Goal: Task Accomplishment & Management: Complete application form

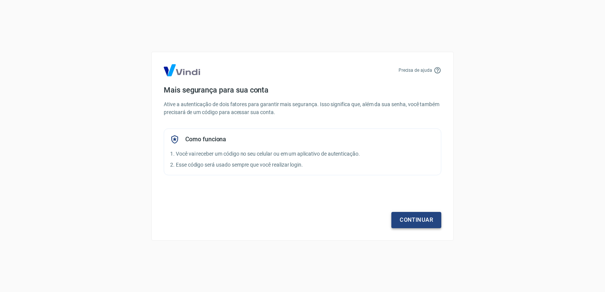
click at [407, 216] on link "Continuar" at bounding box center [416, 220] width 50 height 16
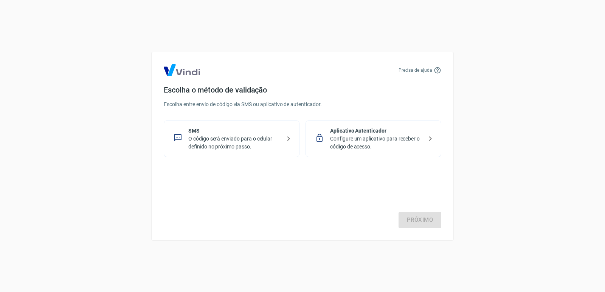
click at [259, 140] on p "O código será enviado para o celular definido no próximo passo." at bounding box center [234, 143] width 93 height 16
click at [406, 221] on link "Próximo" at bounding box center [419, 220] width 43 height 16
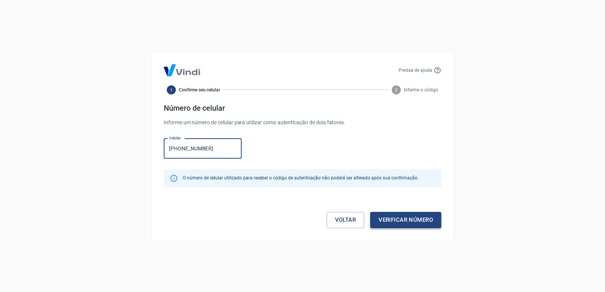
type input "[PHONE_NUMBER]"
click at [402, 220] on button "Verificar número" at bounding box center [405, 220] width 71 height 16
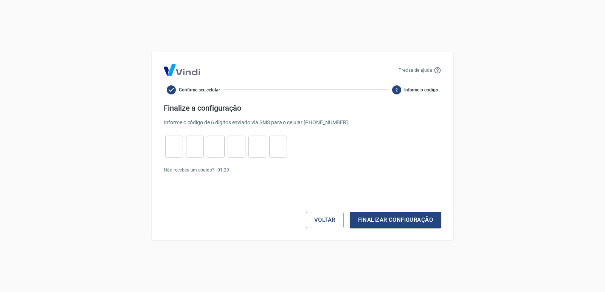
click at [175, 144] on input "tel" at bounding box center [174, 146] width 18 height 16
type input "7"
type input "6"
type input "5"
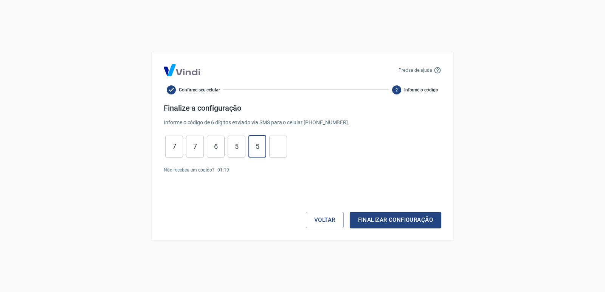
type input "5"
type input "1"
click at [350, 212] on button "Finalizar configuração" at bounding box center [395, 220] width 91 height 16
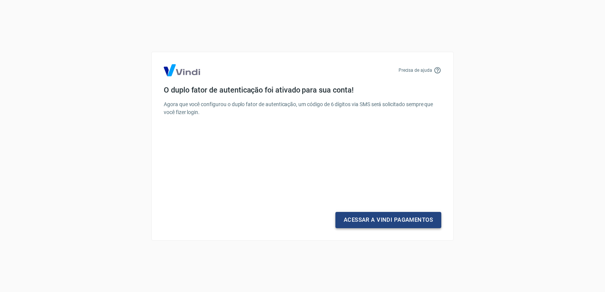
click at [363, 215] on link "Acessar a Vindi Pagamentos" at bounding box center [388, 220] width 106 height 16
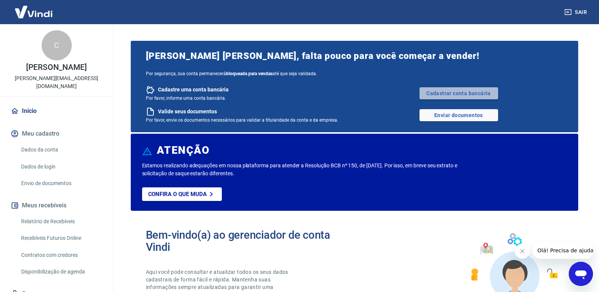
click at [475, 92] on link "Cadastrar conta bancária" at bounding box center [459, 93] width 79 height 12
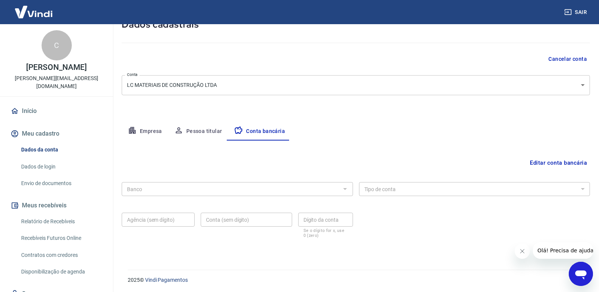
scroll to position [52, 0]
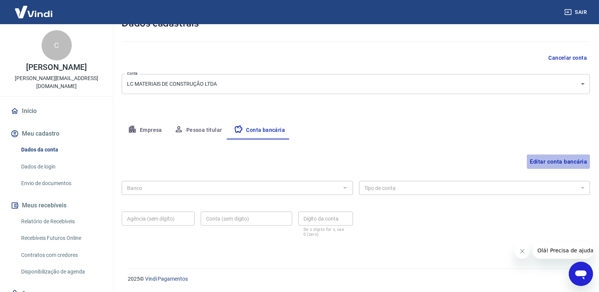
click at [558, 158] on button "Editar conta bancária" at bounding box center [558, 162] width 63 height 14
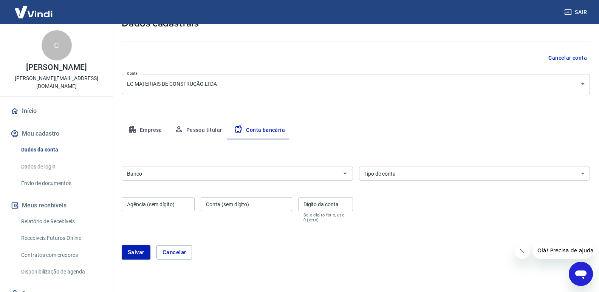
click at [159, 168] on div "Banco" at bounding box center [237, 174] width 231 height 14
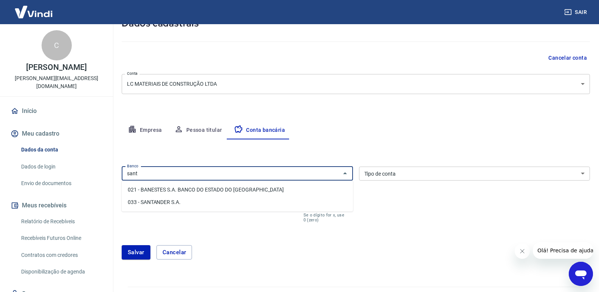
click at [169, 203] on li "033 - SANTANDER S.A." at bounding box center [237, 202] width 231 height 12
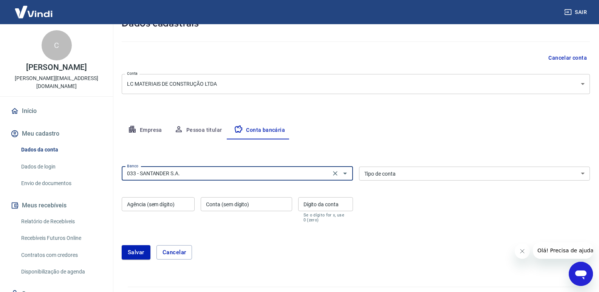
type input "033 - SANTANDER S.A."
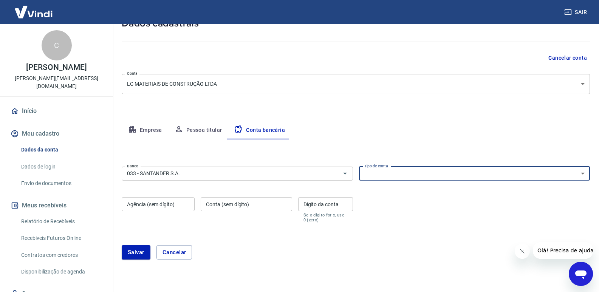
click at [414, 170] on select "Conta Corrente Conta Poupança" at bounding box center [474, 174] width 231 height 14
select select "1"
click at [359, 167] on select "Conta Corrente Conta Poupança" at bounding box center [474, 174] width 231 height 14
click at [160, 205] on div "Agência (sem dígito) Agência (sem dígito)" at bounding box center [158, 209] width 73 height 25
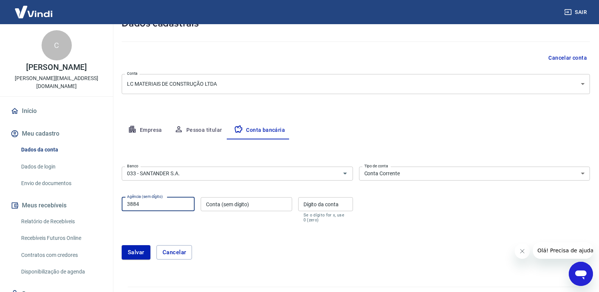
type input "3884"
click at [236, 208] on input "Conta (sem dígito)" at bounding box center [246, 204] width 91 height 14
type input "130058215"
click at [323, 205] on div "Dígito da conta Dígito da conta Se o dígito for x, use 0 (zero)" at bounding box center [325, 209] width 55 height 25
type input "5"
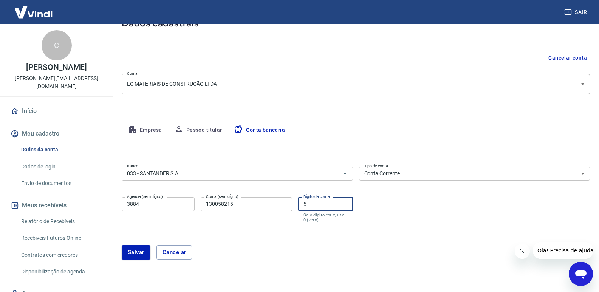
click at [275, 205] on input "130058215" at bounding box center [246, 204] width 91 height 14
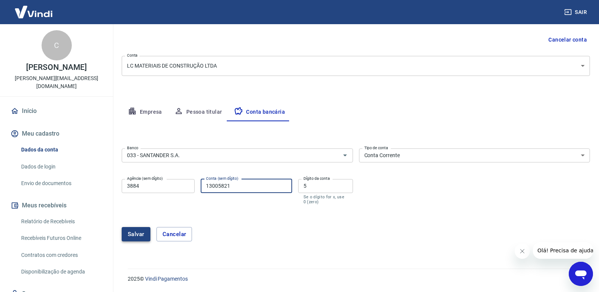
type input "13005821"
click at [130, 235] on button "Salvar" at bounding box center [136, 234] width 29 height 14
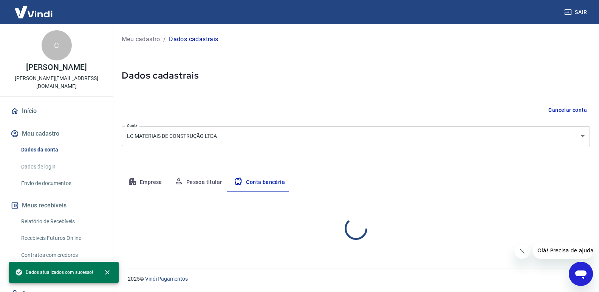
scroll to position [0, 0]
select select "1"
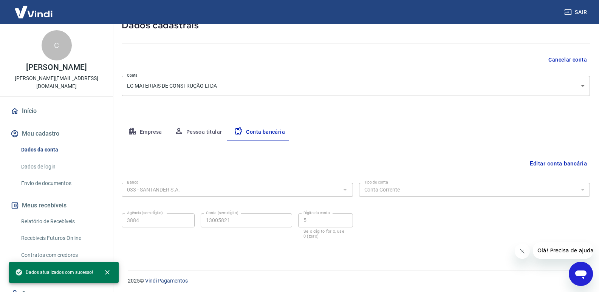
scroll to position [52, 0]
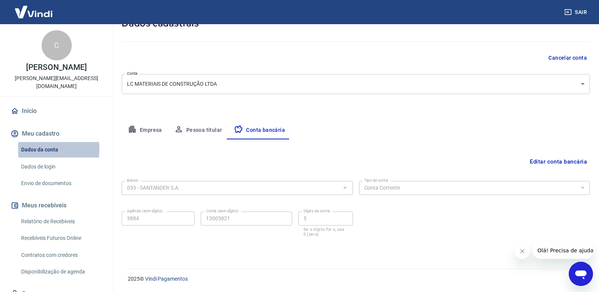
click at [34, 149] on link "Dados da conta" at bounding box center [61, 149] width 86 height 15
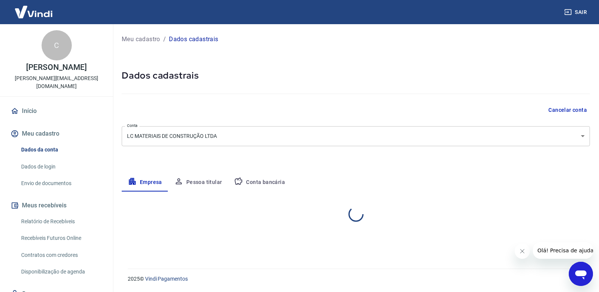
select select "MG"
select select "business"
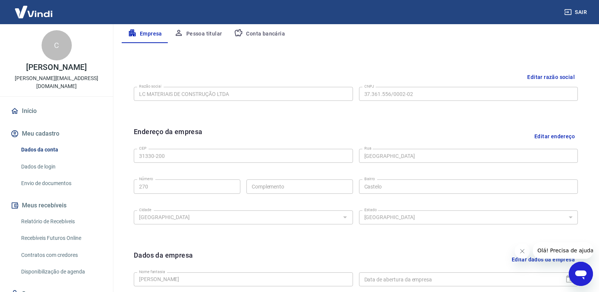
scroll to position [151, 0]
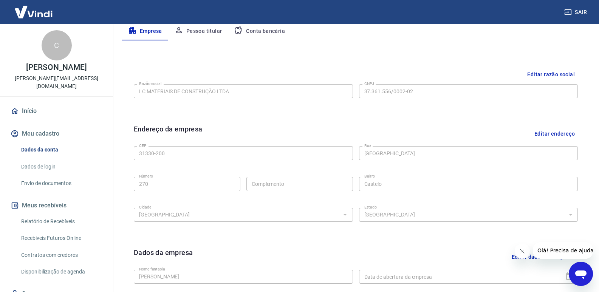
click at [550, 70] on button "Editar razão social" at bounding box center [551, 75] width 54 height 14
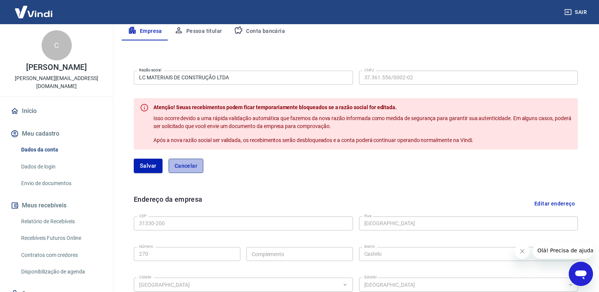
click at [183, 165] on button "Cancelar" at bounding box center [186, 166] width 35 height 14
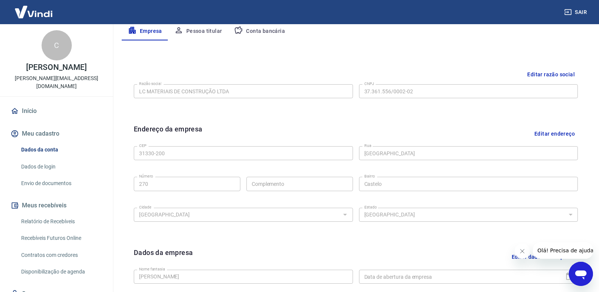
click at [545, 74] on button "Editar razão social" at bounding box center [551, 75] width 54 height 14
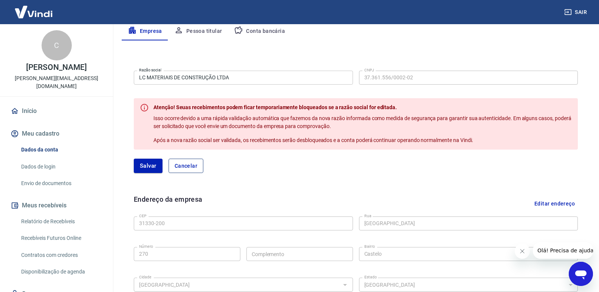
click at [187, 164] on button "Cancelar" at bounding box center [186, 166] width 35 height 14
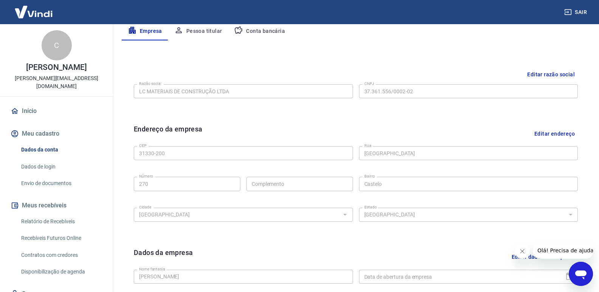
click at [430, 125] on div "Endereço da empresa Editar endereço" at bounding box center [356, 133] width 444 height 19
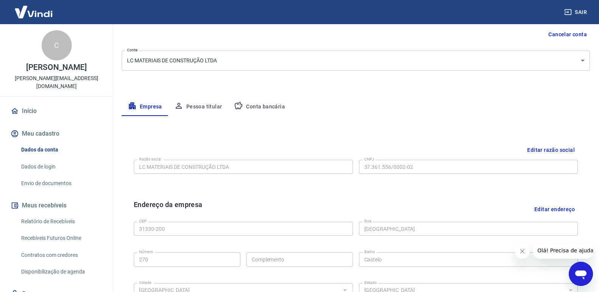
scroll to position [113, 0]
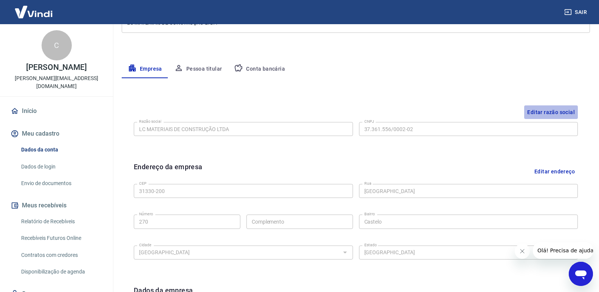
click at [555, 109] on button "Editar razão social" at bounding box center [551, 112] width 54 height 14
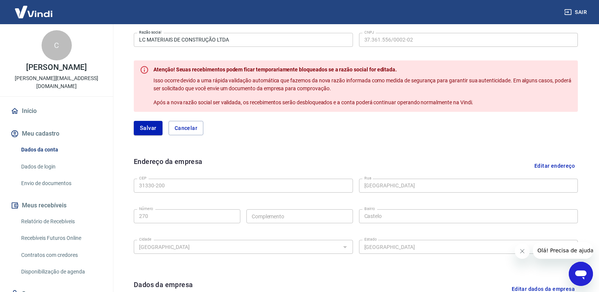
click at [491, 163] on div "Endereço da empresa Editar endereço" at bounding box center [356, 165] width 444 height 19
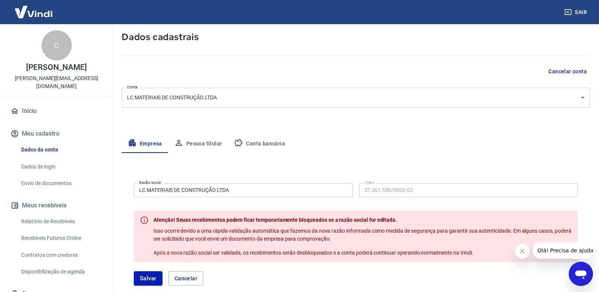
scroll to position [38, 0]
click at [429, 126] on div "Meu cadastro / Dados cadastrais Dados cadastrais Cancelar conta Conta LC MATERI…" at bounding box center [356, 265] width 487 height 558
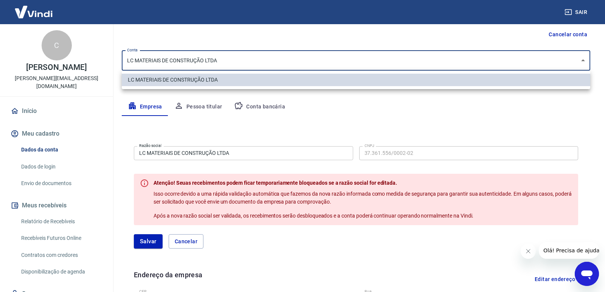
click at [287, 63] on body "Sair C Claudia Regina Severo Rios claudia@castellarbh.com.br Início Meu cadastr…" at bounding box center [302, 70] width 605 height 292
click at [287, 63] on div at bounding box center [302, 146] width 605 height 292
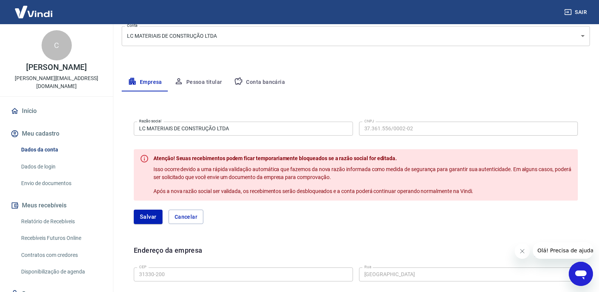
scroll to position [113, 0]
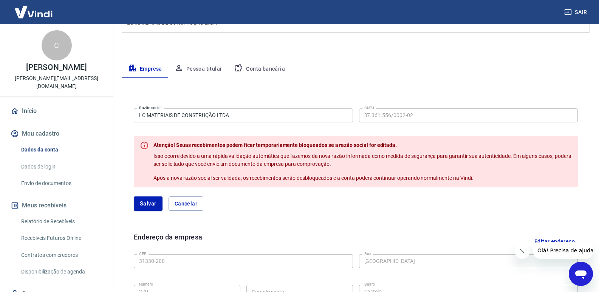
click at [243, 69] on button "Conta bancária" at bounding box center [259, 69] width 63 height 18
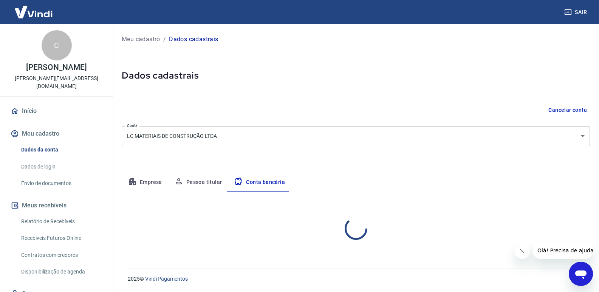
scroll to position [0, 0]
select select "1"
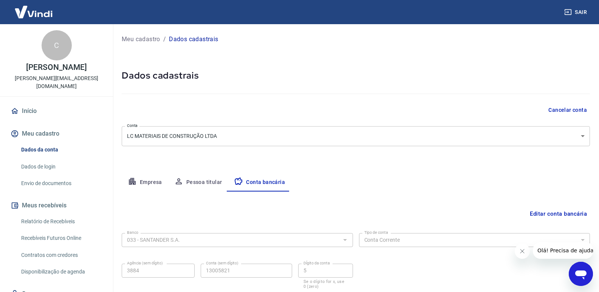
click at [144, 180] on button "Empresa" at bounding box center [145, 183] width 46 height 18
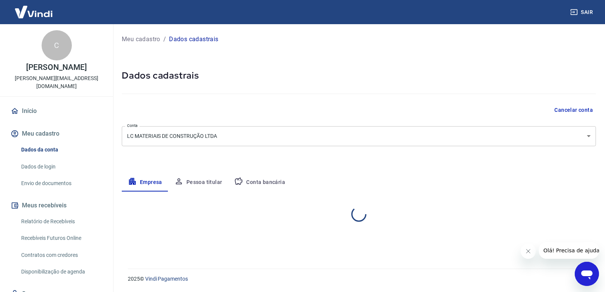
select select "MG"
select select "business"
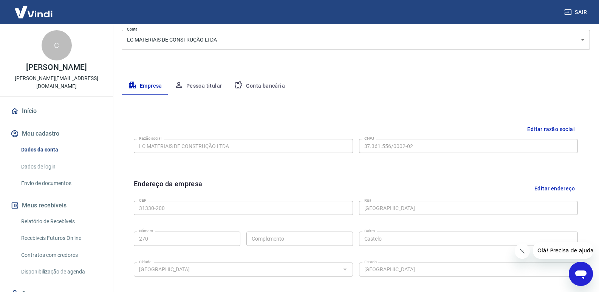
scroll to position [113, 0]
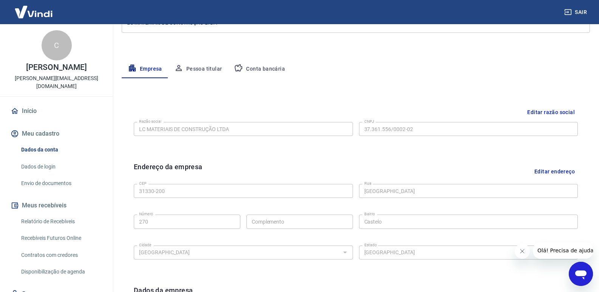
click at [270, 68] on button "Conta bancária" at bounding box center [259, 69] width 63 height 18
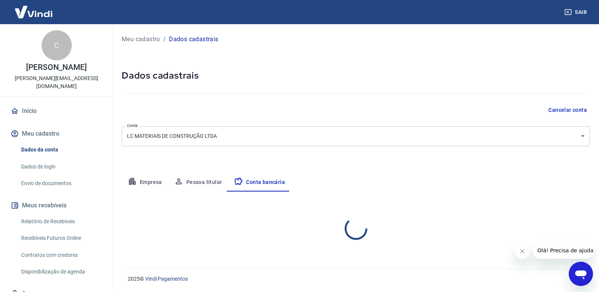
scroll to position [0, 0]
select select "1"
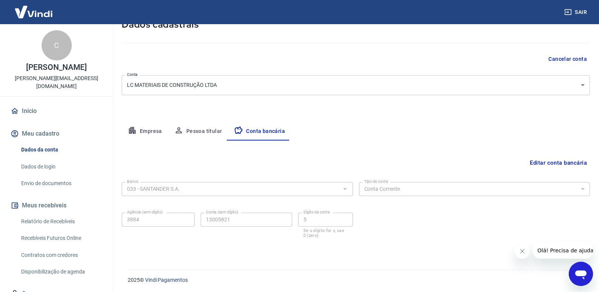
scroll to position [52, 0]
click at [152, 129] on button "Empresa" at bounding box center [145, 130] width 46 height 18
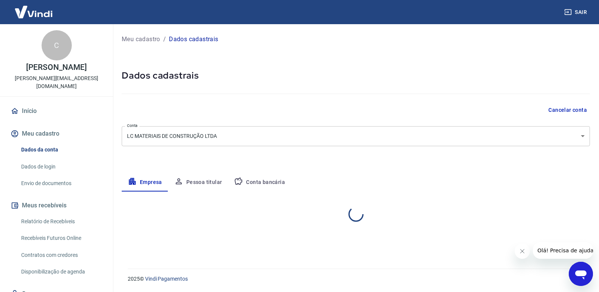
scroll to position [0, 0]
select select "MG"
select select "business"
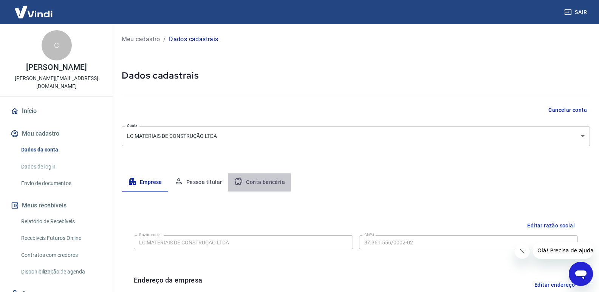
click at [259, 178] on button "Conta bancária" at bounding box center [259, 183] width 63 height 18
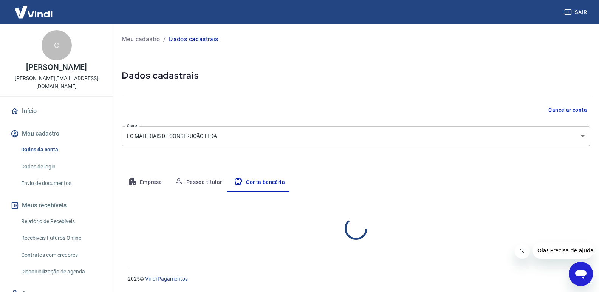
select select "1"
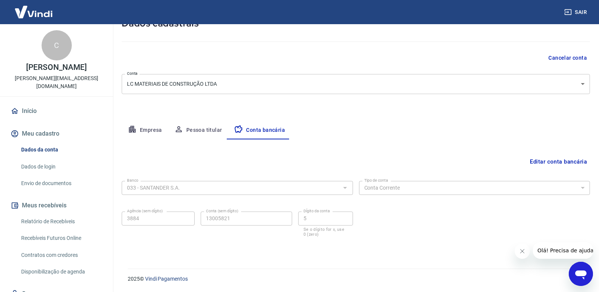
click at [34, 145] on link "Dados da conta" at bounding box center [61, 149] width 86 height 15
click at [27, 171] on link "Dados de login" at bounding box center [61, 166] width 86 height 15
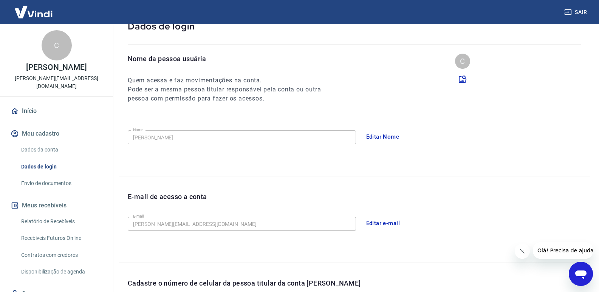
scroll to position [192, 0]
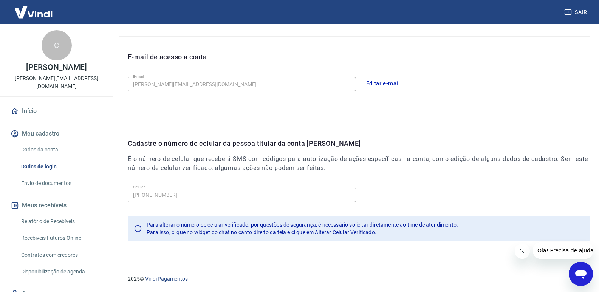
click at [39, 182] on link "Envio de documentos" at bounding box center [61, 183] width 86 height 15
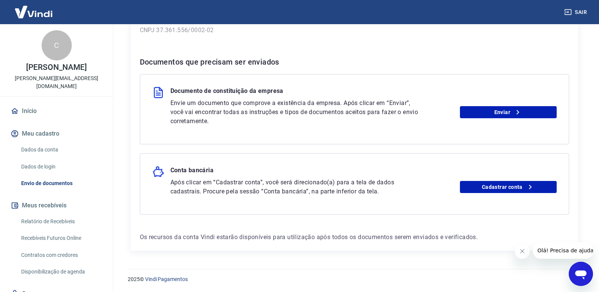
scroll to position [128, 0]
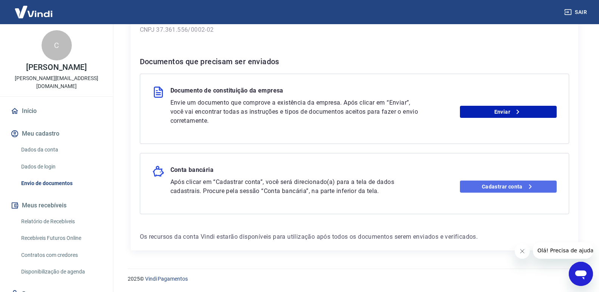
click at [472, 190] on link "Cadastrar conta" at bounding box center [508, 187] width 97 height 12
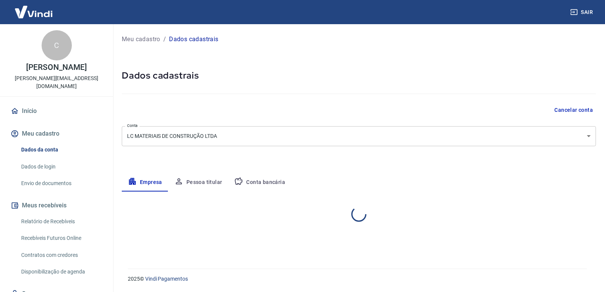
select select "MG"
select select "business"
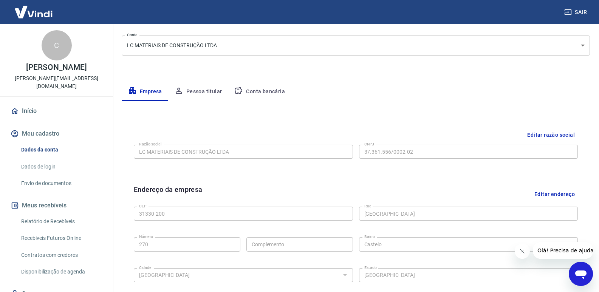
scroll to position [64, 0]
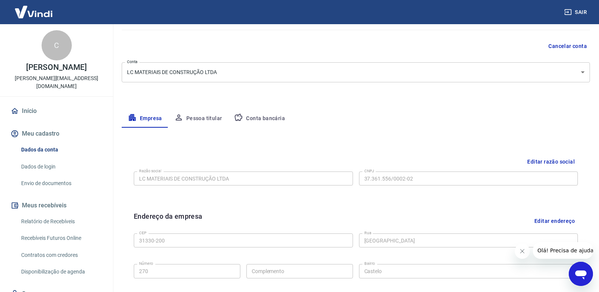
click at [50, 178] on link "Envio de documentos" at bounding box center [61, 183] width 86 height 15
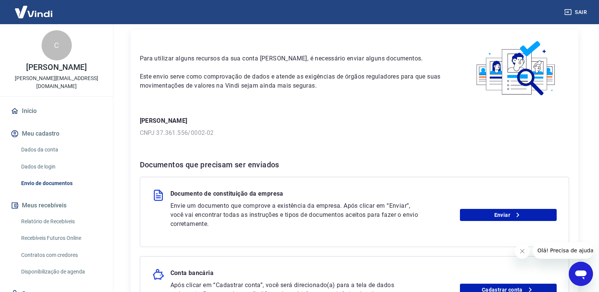
scroll to position [38, 0]
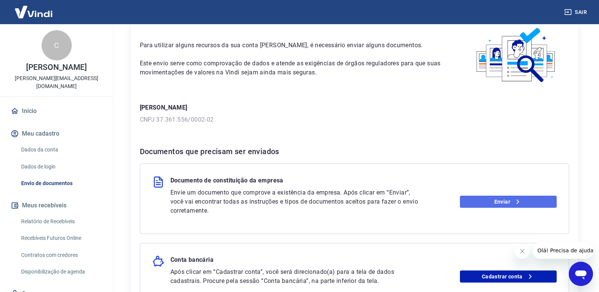
click at [498, 203] on link "Enviar" at bounding box center [508, 202] width 97 height 12
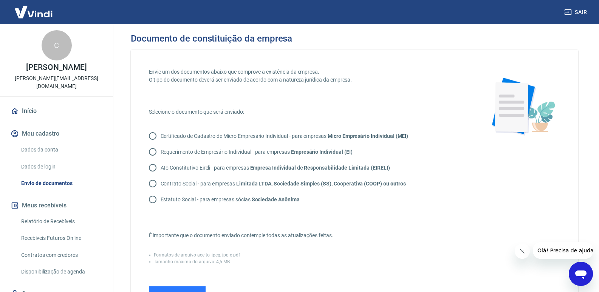
click at [153, 183] on input "Contrato Social - para empresas Limitada LTDA, Sociedade Simples (SS), Cooperat…" at bounding box center [153, 184] width 16 height 16
radio input "true"
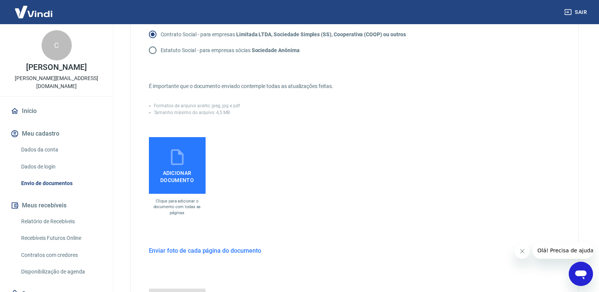
scroll to position [151, 0]
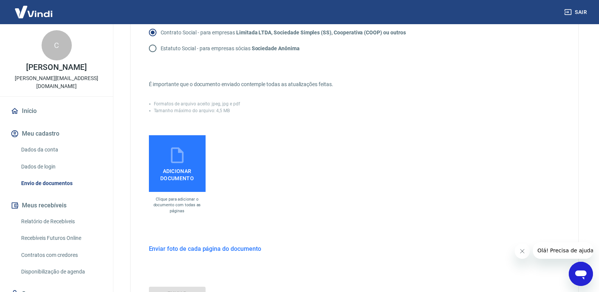
click at [166, 166] on span "Adicionar documento" at bounding box center [177, 173] width 51 height 17
click at [0, 0] on input "Adicionar documento" at bounding box center [0, 0] width 0 height 0
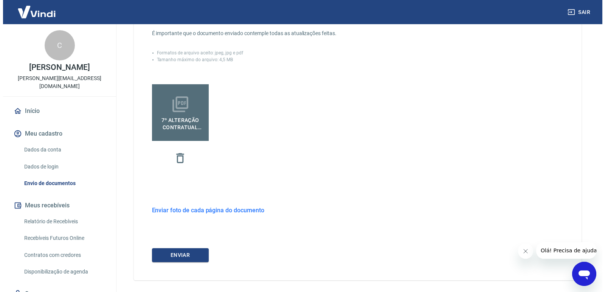
scroll to position [227, 0]
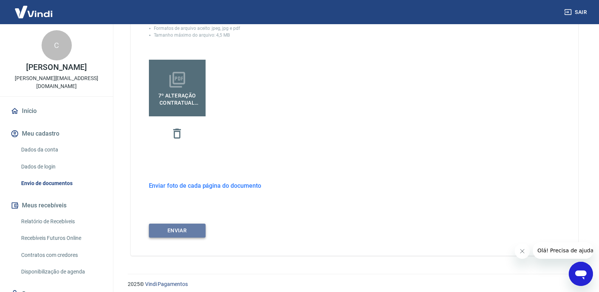
click at [179, 232] on button "ENVIAR" at bounding box center [177, 231] width 57 height 14
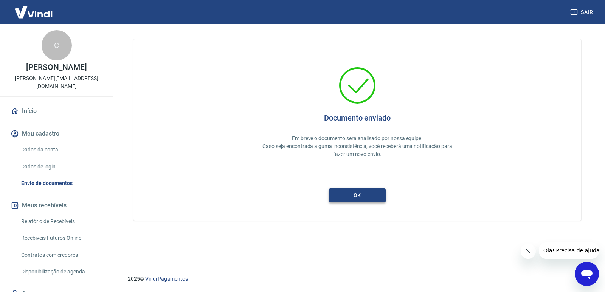
click at [372, 196] on button "ok" at bounding box center [357, 196] width 57 height 14
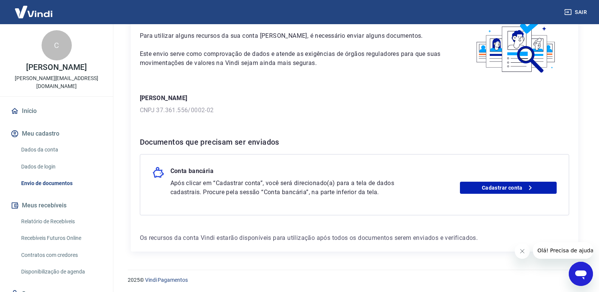
scroll to position [48, 0]
